Goal: Task Accomplishment & Management: Manage account settings

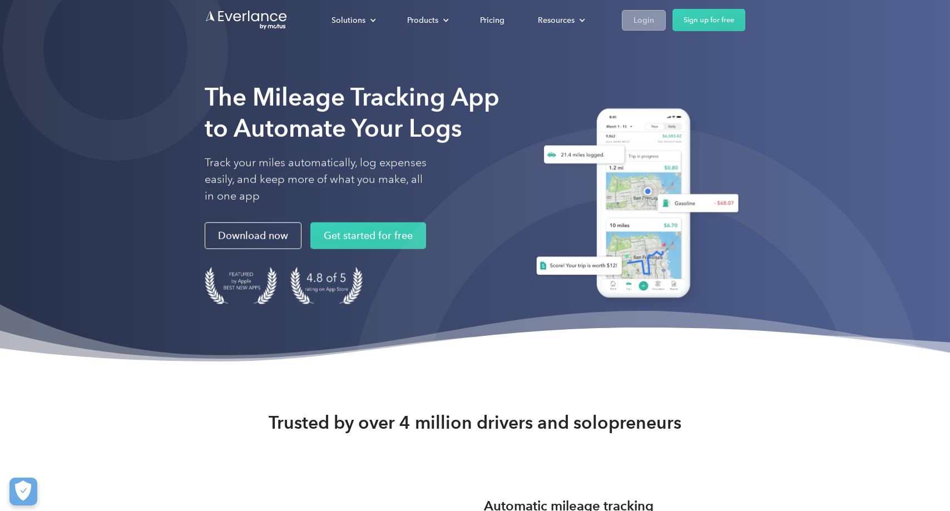
click at [639, 18] on div "Login" at bounding box center [643, 20] width 21 height 14
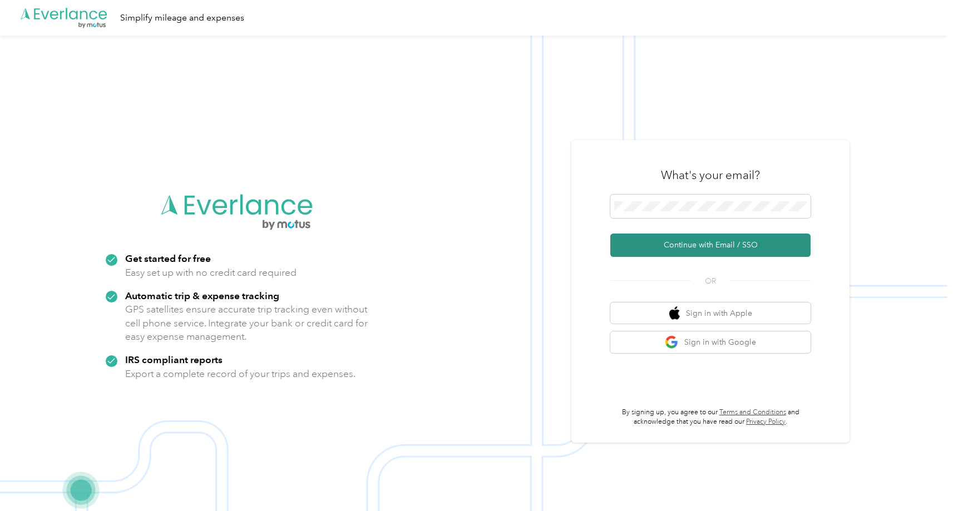
click at [676, 242] on button "Continue with Email / SSO" at bounding box center [710, 245] width 200 height 23
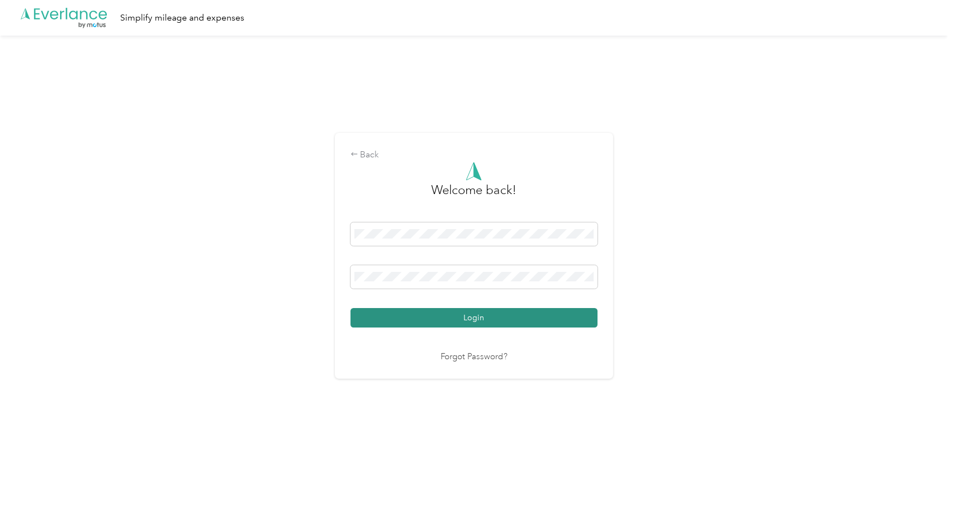
click at [459, 315] on button "Login" at bounding box center [473, 317] width 247 height 19
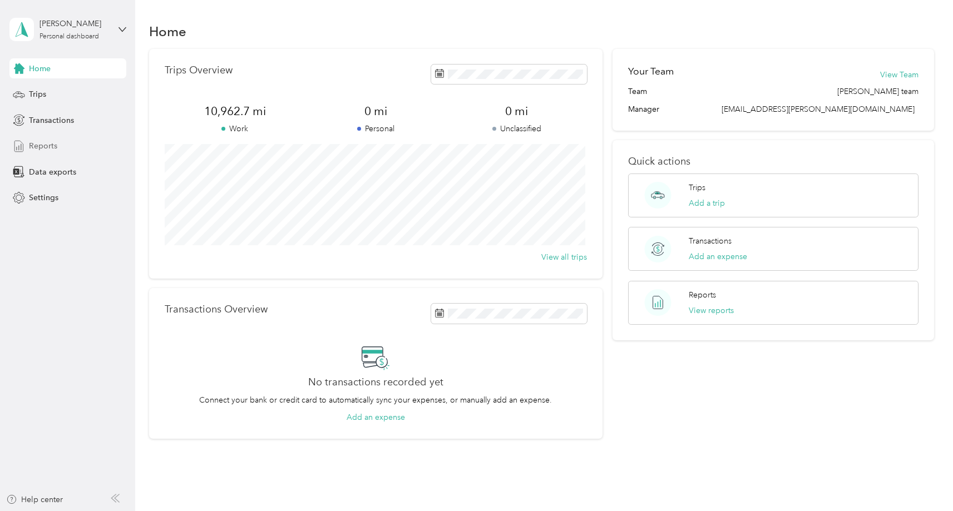
click at [45, 147] on span "Reports" at bounding box center [43, 146] width 28 height 12
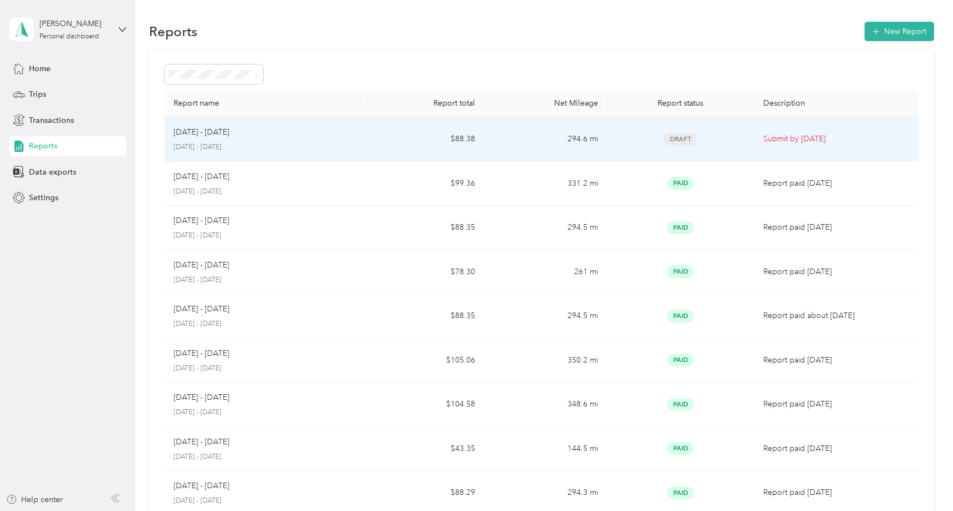
click at [782, 137] on p "Submit by Oct. 4, 2025" at bounding box center [836, 139] width 146 height 12
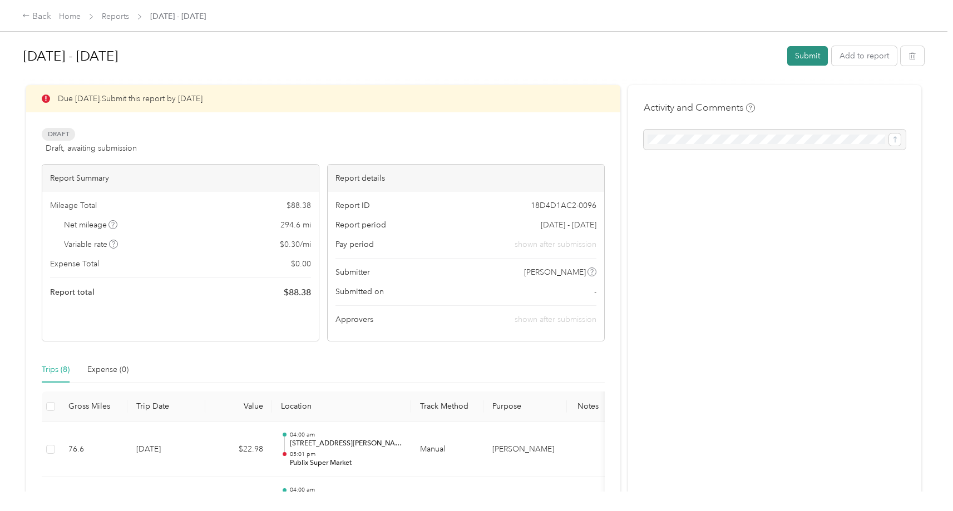
click at [809, 56] on button "Submit" at bounding box center [807, 55] width 41 height 19
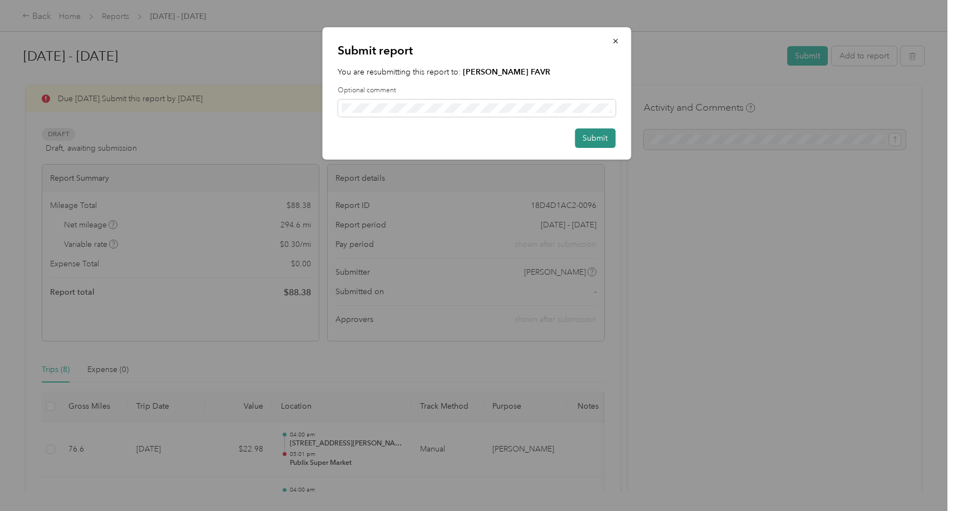
click at [609, 140] on button "Submit" at bounding box center [594, 137] width 41 height 19
